Goal: Browse casually

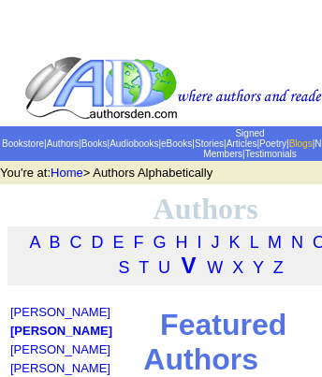
click at [289, 148] on link "Blogs" at bounding box center [300, 144] width 23 height 10
